Goal: Task Accomplishment & Management: Use online tool/utility

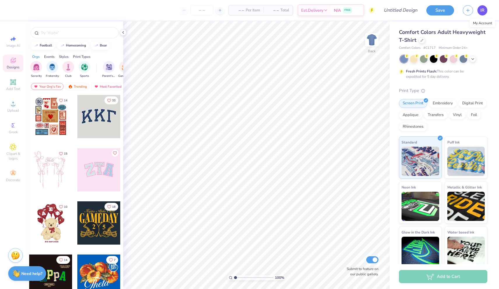
click at [484, 9] on span "IR" at bounding box center [483, 10] width 4 height 7
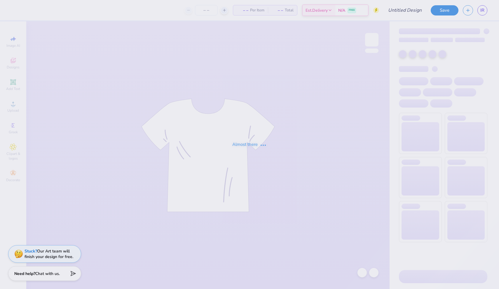
type input "100"
type input "Delta Gamma Fall 25 Philo Participants Shirts"
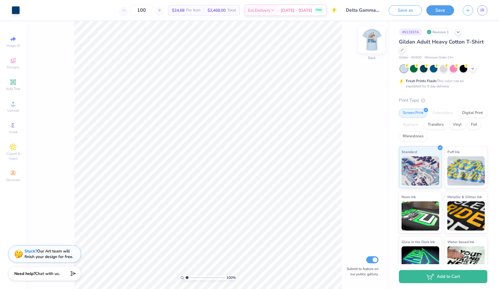
click at [369, 45] on img at bounding box center [371, 39] width 23 height 23
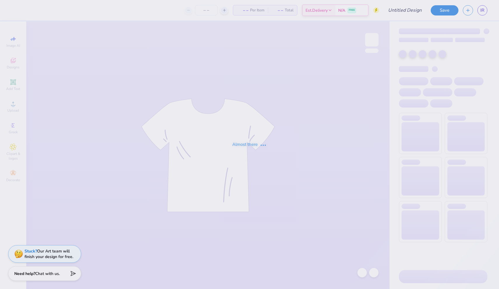
type input "100"
type input "Delta Gamma Fall 25 Philo Participants Shirts"
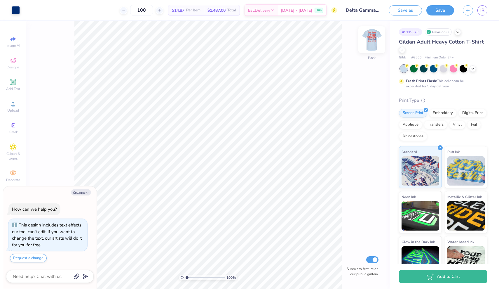
click at [371, 39] on img at bounding box center [371, 39] width 23 height 23
type textarea "x"
type input "5.89"
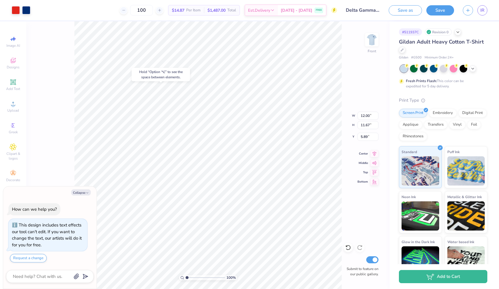
type textarea "x"
type input "11.08"
type input "1.87"
type input "3.00"
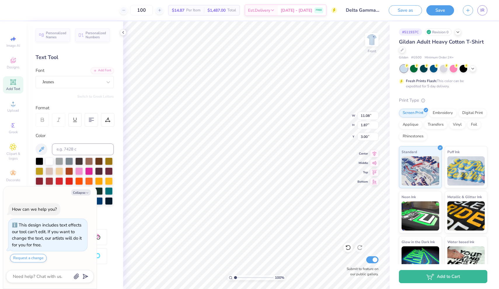
type textarea "x"
type input "3.77"
type textarea "x"
type input "12.00"
type input "11.67"
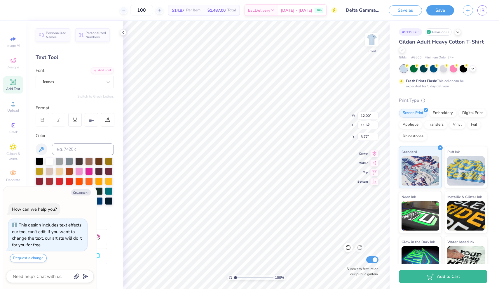
type input "5.89"
type textarea "x"
type input "8.58"
type input "0.62"
type input "13.67"
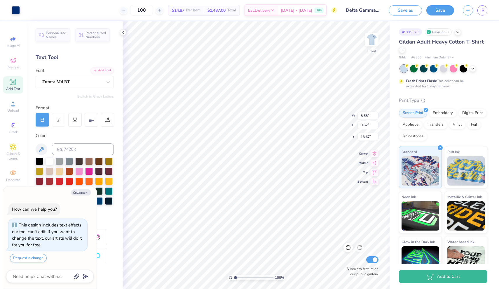
type textarea "x"
type input "13.63"
type textarea "x"
type input "13.94"
type textarea "x"
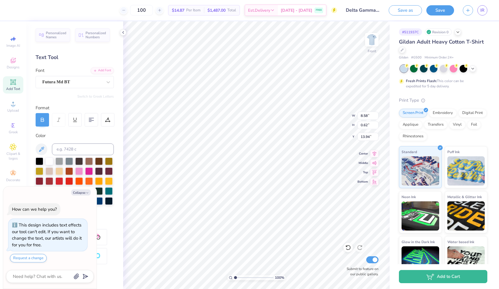
type input "12.00"
type input "11.67"
type input "5.89"
type textarea "x"
type input "5.92"
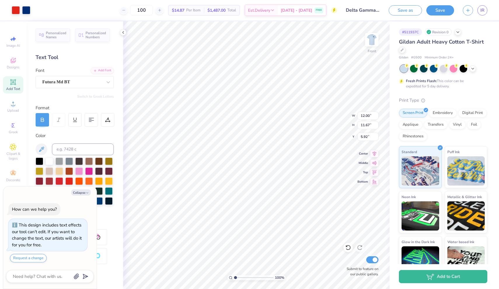
type textarea "x"
type input "5.85"
type textarea "x"
type input "4.01"
type textarea "x"
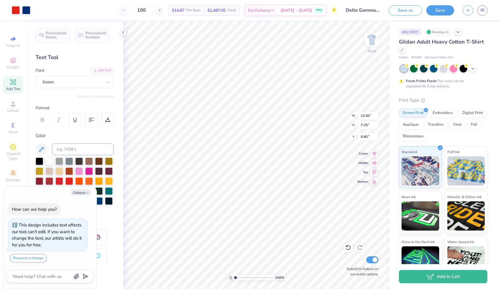
type input "6.05"
type textarea "x"
type input "6.53"
type textarea "x"
type input "6.05"
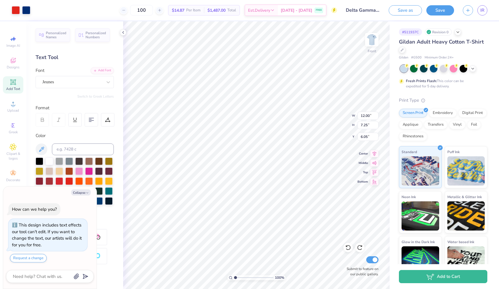
type textarea "x"
type input "5.85"
type textarea "x"
type input "6.84"
type input "1.20"
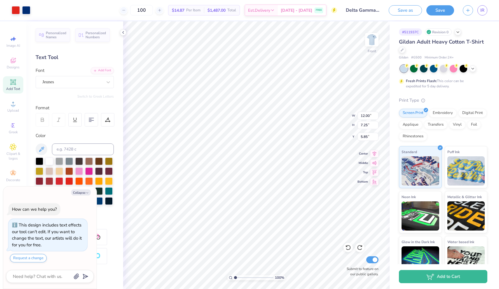
type input "15.34"
type textarea "x"
type input "15.08"
type textarea "x"
type input "1.57"
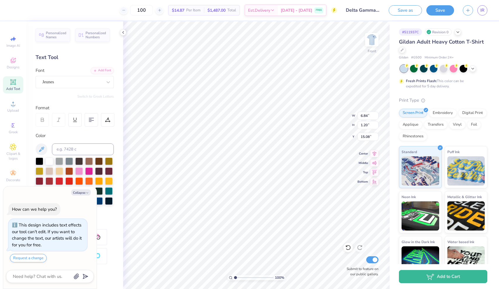
type input "1.61"
type input "15.92"
type textarea "x"
type input "15.68"
type textarea "x"
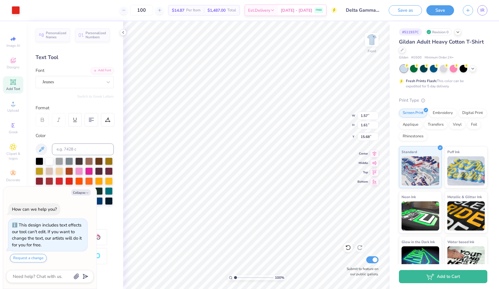
type input "1.73"
type input "1.55"
type input "15.98"
type textarea "x"
type input "15.74"
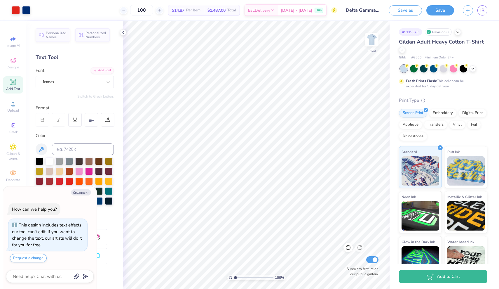
type textarea "x"
